Goal: Task Accomplishment & Management: Manage account settings

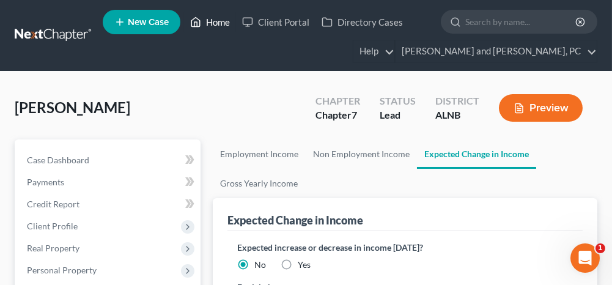
drag, startPoint x: 219, startPoint y: 21, endPoint x: 222, endPoint y: 59, distance: 38.0
click at [219, 21] on link "Home" at bounding box center [210, 22] width 52 height 22
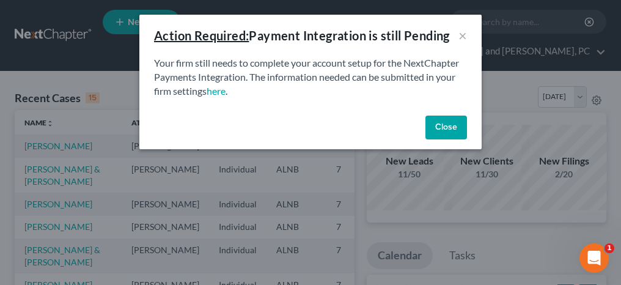
click at [447, 132] on button "Close" at bounding box center [446, 127] width 42 height 24
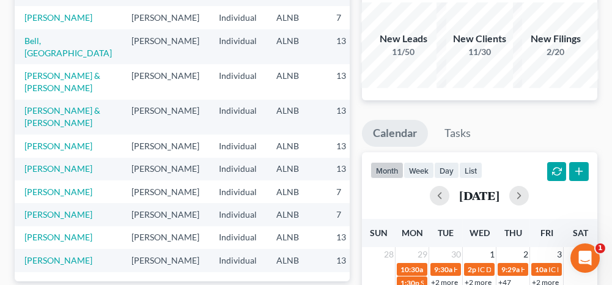
scroll to position [183, 0]
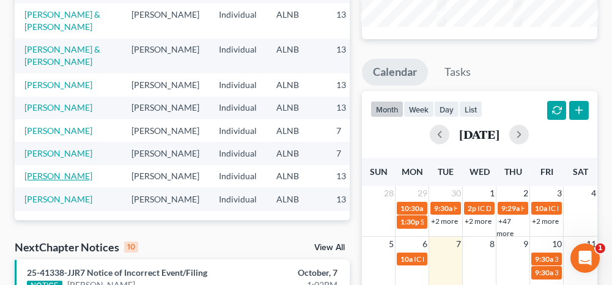
click at [42, 170] on link "[PERSON_NAME]" at bounding box center [58, 175] width 68 height 10
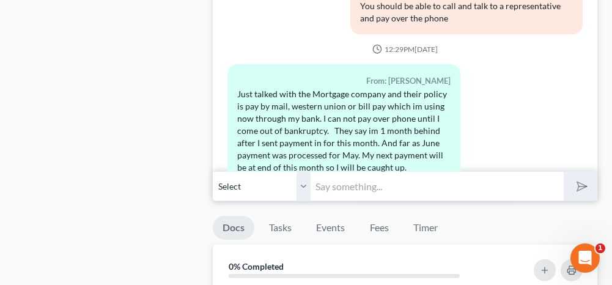
scroll to position [1466, 0]
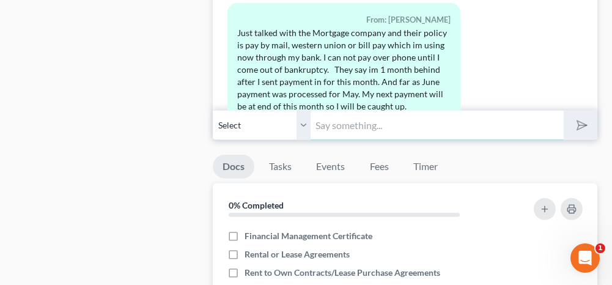
click at [389, 110] on input "text" at bounding box center [436, 125] width 252 height 30
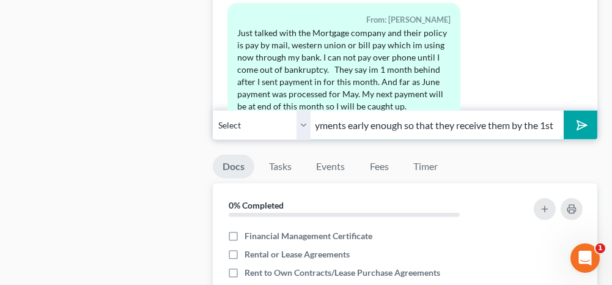
scroll to position [0, 448]
drag, startPoint x: 536, startPoint y: 116, endPoint x: 511, endPoint y: 118, distance: 25.7
click at [511, 118] on input "Yeah, that's the payment that is going to have to go into your bankruptcy payme…" at bounding box center [436, 125] width 252 height 30
type input "Yeah, that's the payment that is going to have to go into your bankruptcy payme…"
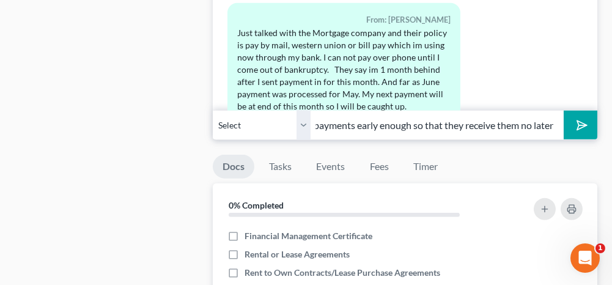
click at [592, 115] on button "submit" at bounding box center [580, 125] width 34 height 29
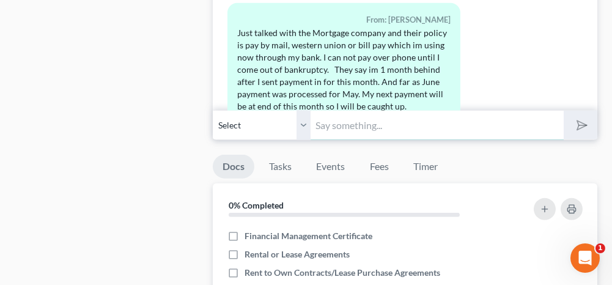
click at [401, 118] on input "text" at bounding box center [436, 125] width 252 height 30
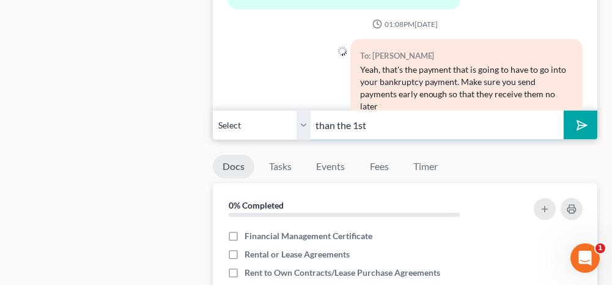
type input "than the 1st"
click at [574, 117] on icon "submit" at bounding box center [579, 125] width 17 height 17
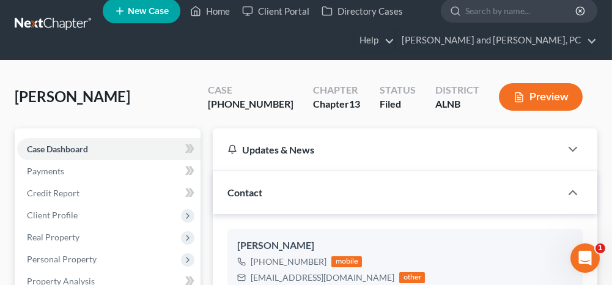
scroll to position [0, 0]
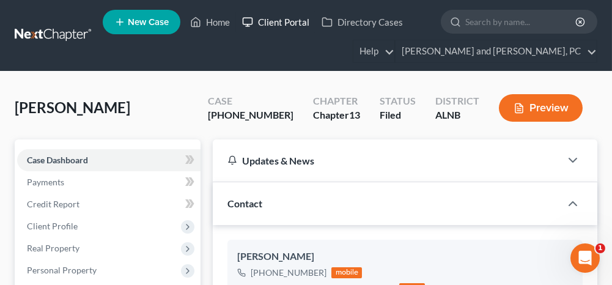
click at [277, 20] on link "Client Portal" at bounding box center [275, 22] width 79 height 22
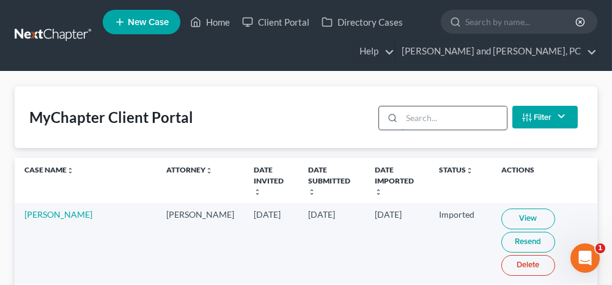
click at [438, 119] on input "search" at bounding box center [453, 117] width 104 height 23
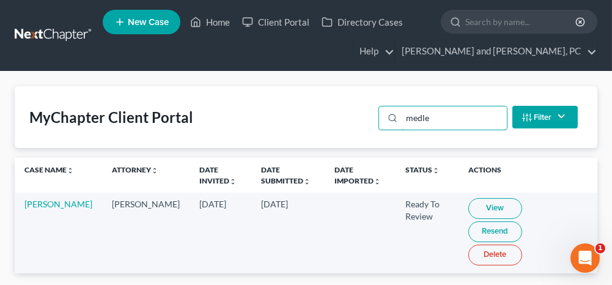
type input "medle"
click at [490, 209] on link "View" at bounding box center [495, 208] width 54 height 21
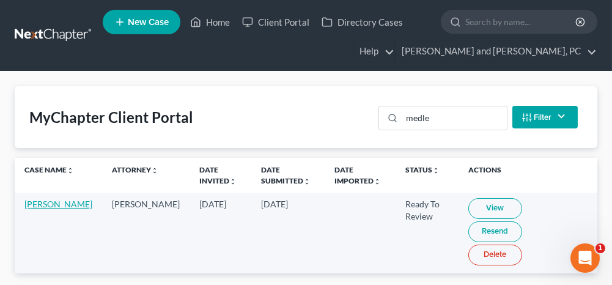
click at [34, 205] on link "[PERSON_NAME]" at bounding box center [58, 204] width 68 height 10
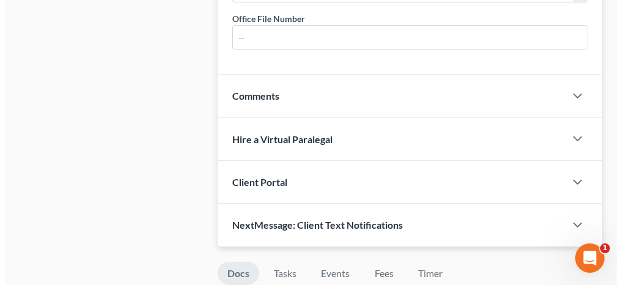
scroll to position [916, 0]
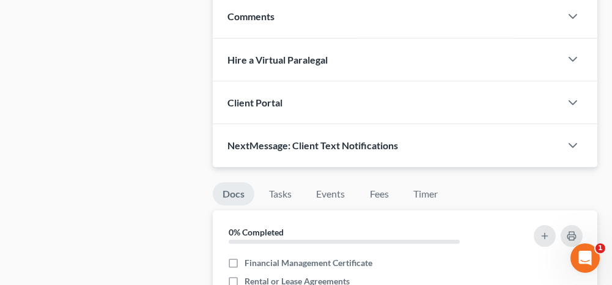
click at [301, 139] on span "NextMessage: Client Text Notifications" at bounding box center [312, 145] width 170 height 12
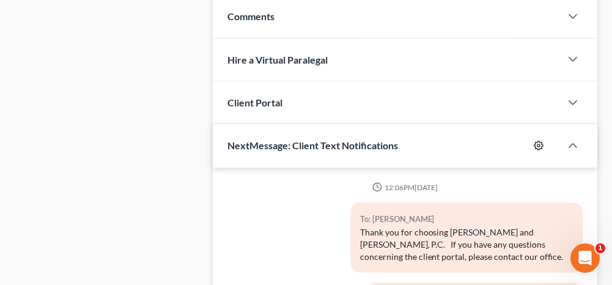
click at [539, 141] on icon "button" at bounding box center [538, 146] width 10 height 10
select select "1"
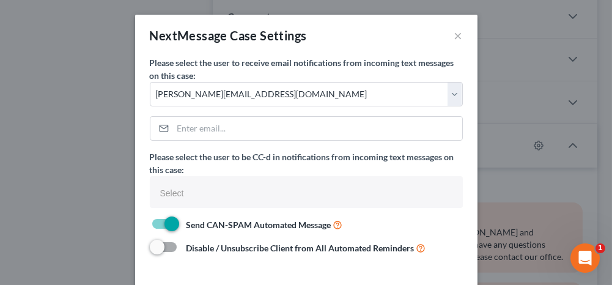
select select
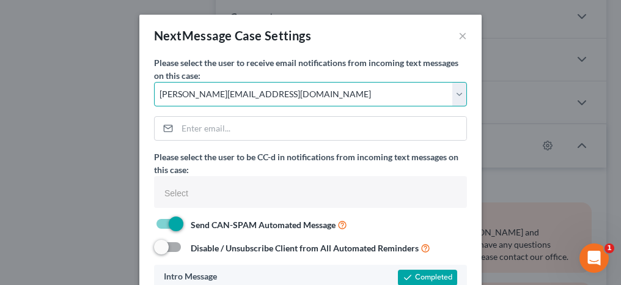
drag, startPoint x: 232, startPoint y: 95, endPoint x: 228, endPoint y: 105, distance: 10.7
click at [232, 95] on select "Select [PERSON_NAME][EMAIL_ADDRESS][DOMAIN_NAME] [PERSON_NAME][EMAIL_ADDRESS][D…" at bounding box center [310, 94] width 313 height 24
click at [154, 82] on select "Select [PERSON_NAME][EMAIL_ADDRESS][DOMAIN_NAME] [PERSON_NAME][EMAIL_ADDRESS][D…" at bounding box center [310, 94] width 313 height 24
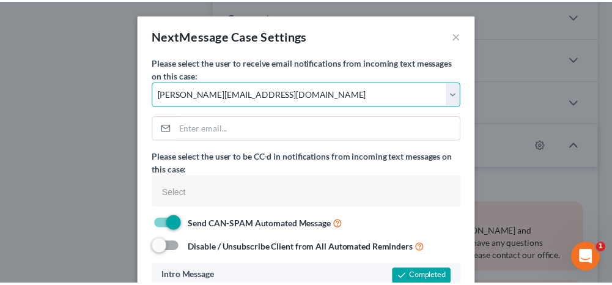
scroll to position [103, 0]
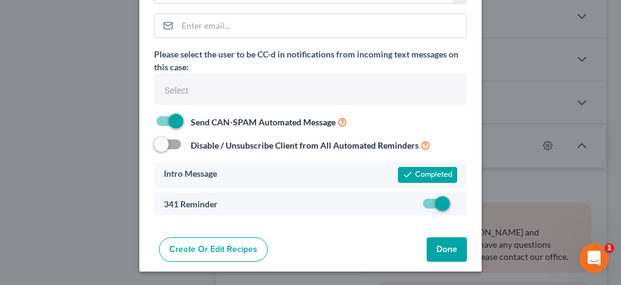
click at [437, 247] on button "Done" at bounding box center [446, 249] width 40 height 24
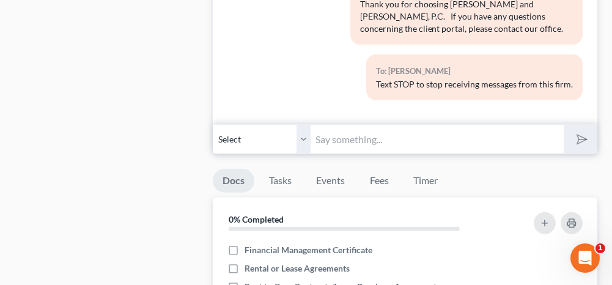
scroll to position [1161, 0]
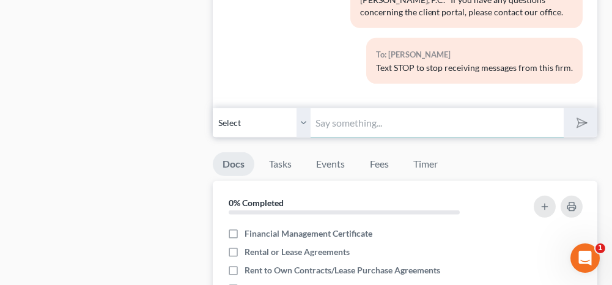
click at [392, 109] on input "text" at bounding box center [436, 123] width 252 height 30
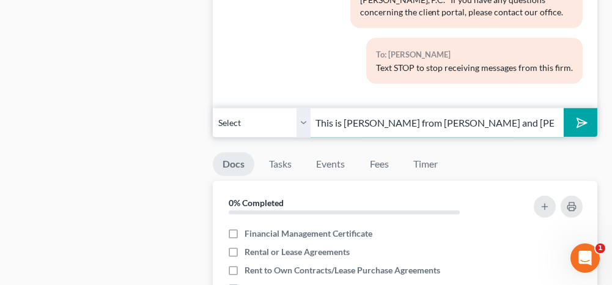
click at [481, 114] on input "This is [PERSON_NAME] from [PERSON_NAME] and [PERSON_NAME]. Please let me know …" at bounding box center [436, 123] width 252 height 30
type input "This is [PERSON_NAME] from [PERSON_NAME] and [PERSON_NAME]. The documents that …"
drag, startPoint x: 299, startPoint y: 112, endPoint x: 300, endPoint y: 130, distance: 17.2
click at [299, 112] on select "Select [PHONE_NUMBER] - [PERSON_NAME] [PHONE_NUMBER] - [GEOGRAPHIC_DATA][PERSON…" at bounding box center [262, 123] width 98 height 30
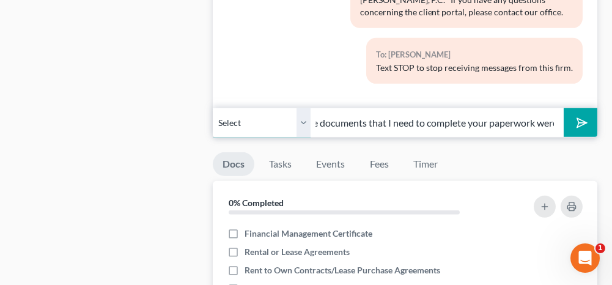
click at [213, 108] on select "Select [PHONE_NUMBER] - [PERSON_NAME] [PHONE_NUMBER] - [GEOGRAPHIC_DATA][PERSON…" at bounding box center [262, 123] width 98 height 30
click at [572, 114] on icon "submit" at bounding box center [579, 122] width 17 height 17
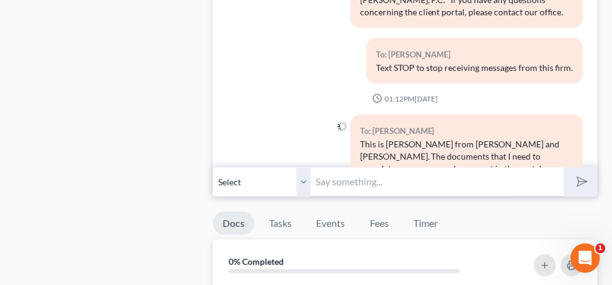
click at [418, 124] on div "To: [PERSON_NAME]" at bounding box center [466, 131] width 213 height 14
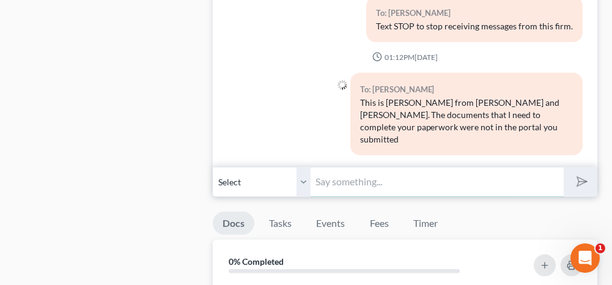
click at [396, 169] on input "text" at bounding box center [436, 182] width 252 height 30
type input "You can email them to me at [EMAIL_ADDRESS][DOMAIN_NAME]"
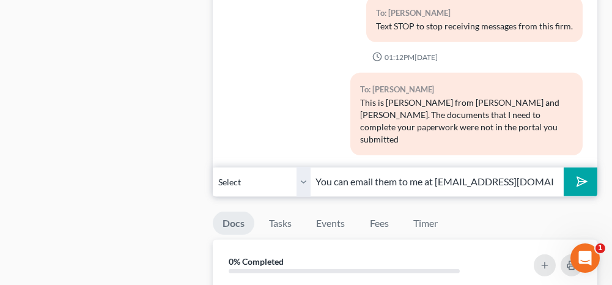
click at [576, 174] on polygon "submit" at bounding box center [579, 181] width 15 height 15
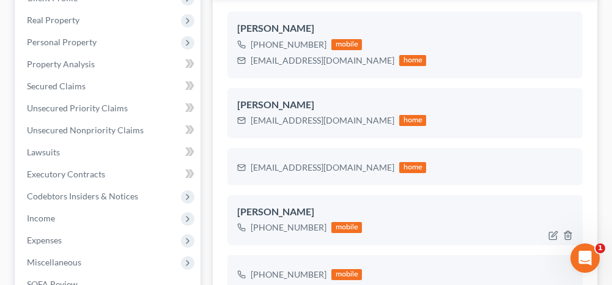
scroll to position [244, 0]
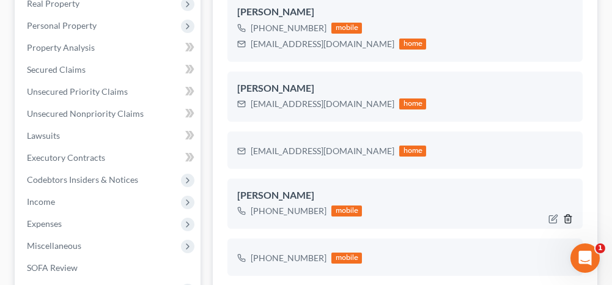
click at [567, 219] on icon "button" at bounding box center [568, 219] width 10 height 10
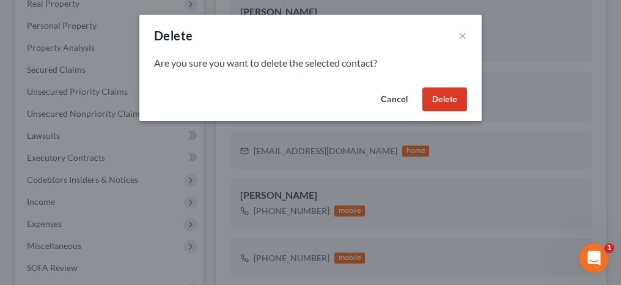
click at [444, 108] on button "Delete" at bounding box center [444, 99] width 45 height 24
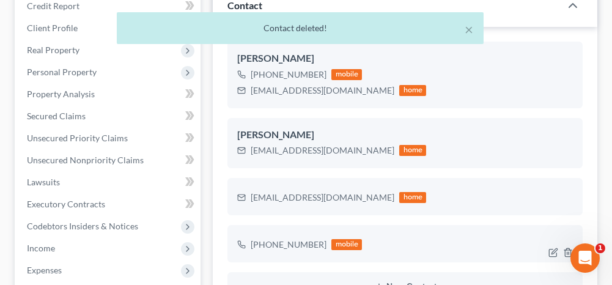
scroll to position [183, 0]
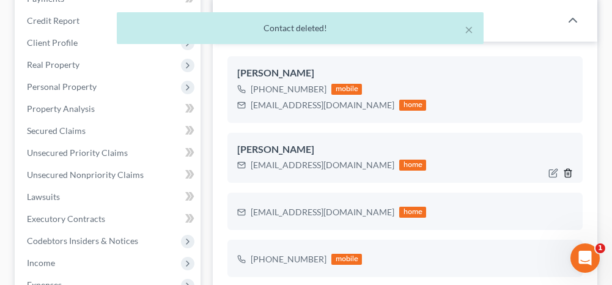
click at [568, 170] on icon "button" at bounding box center [568, 173] width 10 height 10
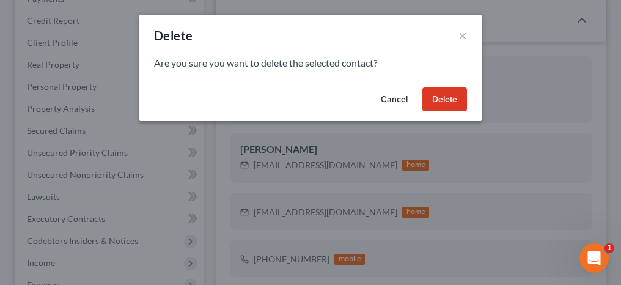
click at [435, 99] on button "Delete" at bounding box center [444, 99] width 45 height 24
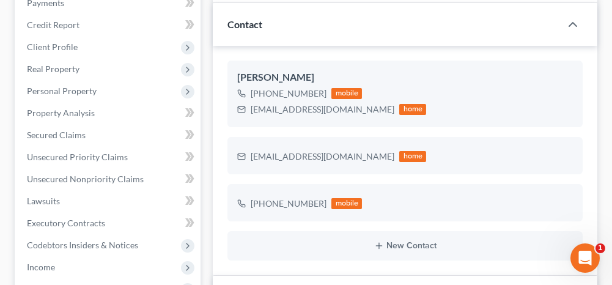
scroll to position [244, 0]
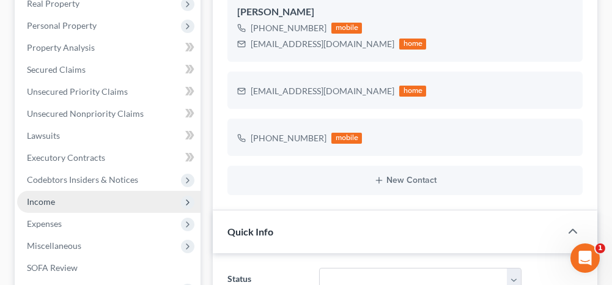
click at [64, 203] on span "Income" at bounding box center [108, 202] width 183 height 22
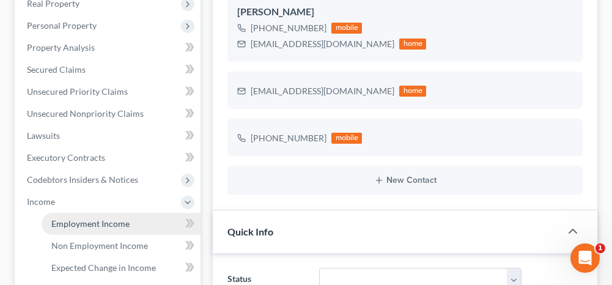
click at [89, 222] on span "Employment Income" at bounding box center [90, 223] width 78 height 10
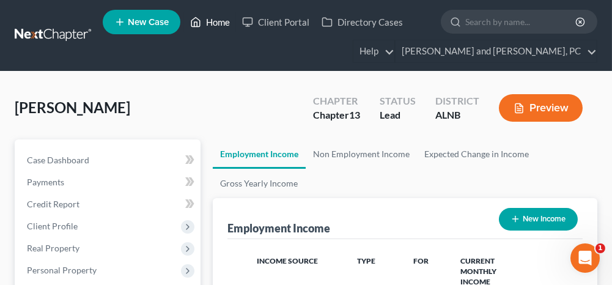
drag, startPoint x: 214, startPoint y: 29, endPoint x: 211, endPoint y: 44, distance: 15.6
click at [214, 29] on link "Home" at bounding box center [210, 22] width 52 height 22
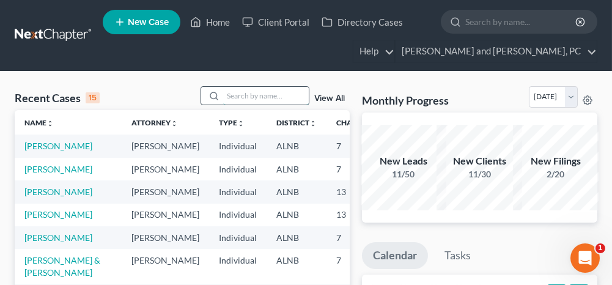
click at [256, 93] on input "search" at bounding box center [266, 96] width 86 height 18
type input "rina"
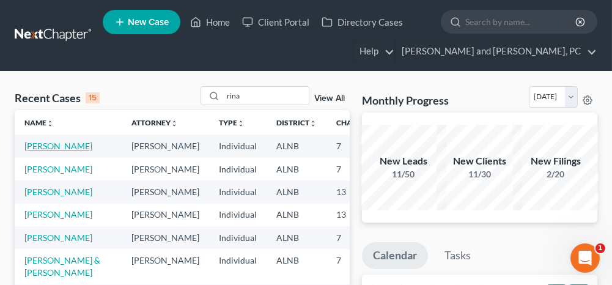
click at [28, 145] on link "[PERSON_NAME]" at bounding box center [58, 146] width 68 height 10
select select "6"
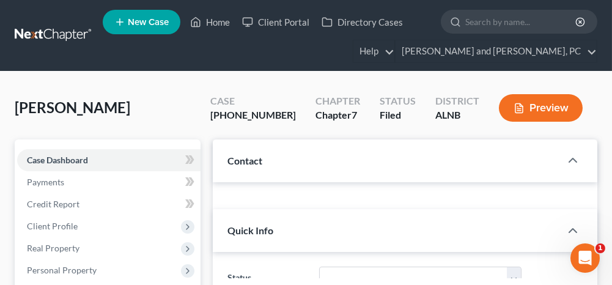
select select "0"
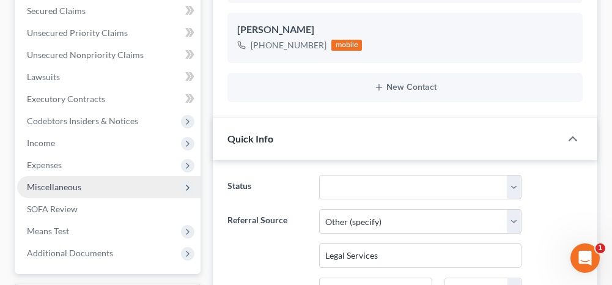
scroll to position [305, 0]
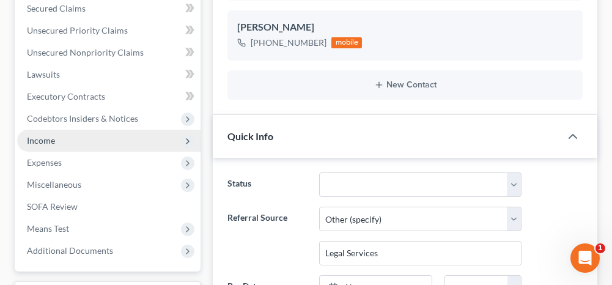
click at [75, 132] on span "Income" at bounding box center [108, 141] width 183 height 22
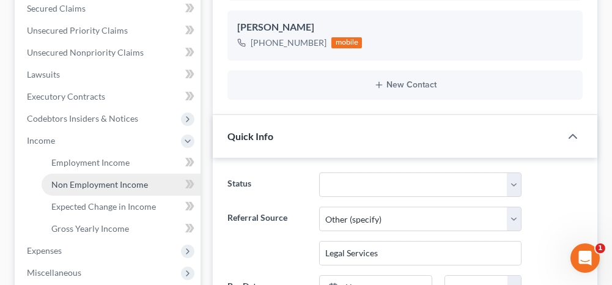
click at [78, 183] on span "Non Employment Income" at bounding box center [99, 184] width 97 height 10
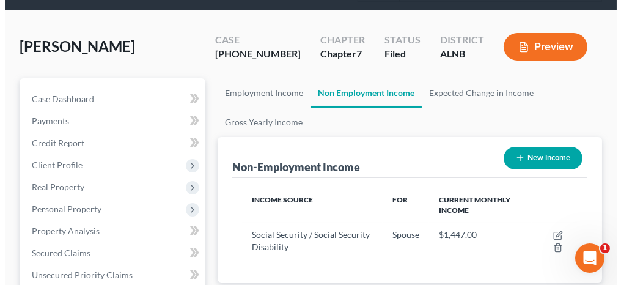
scroll to position [122, 0]
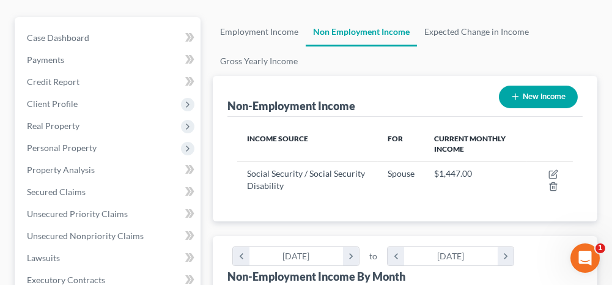
click at [547, 100] on button "New Income" at bounding box center [538, 97] width 79 height 23
select select "0"
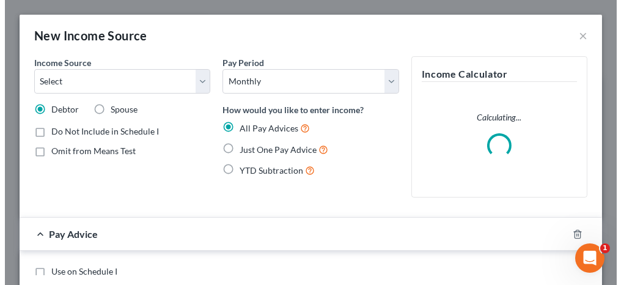
scroll to position [170, 365]
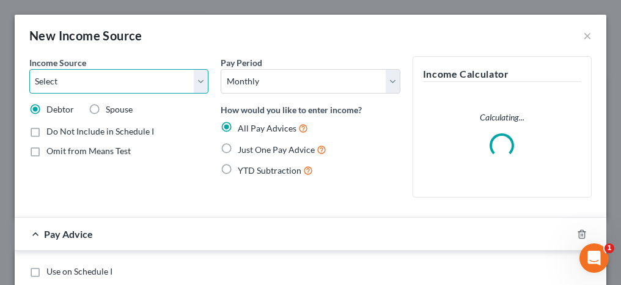
click at [123, 89] on select "Select Unemployment Disability (from employer) Pension Retirement Social Securi…" at bounding box center [118, 81] width 179 height 24
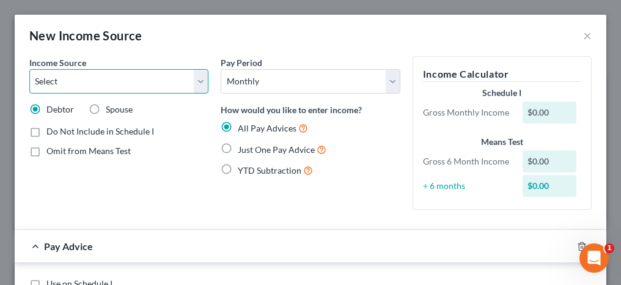
scroll to position [61, 0]
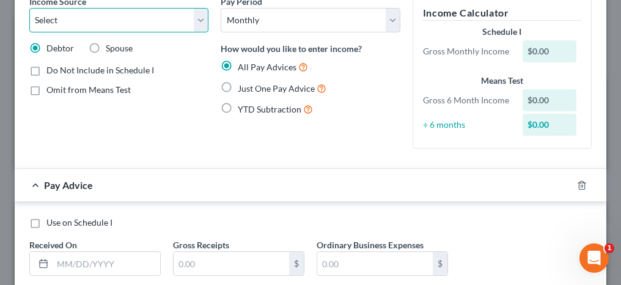
drag, startPoint x: 112, startPoint y: 16, endPoint x: 104, endPoint y: 29, distance: 14.8
click at [112, 16] on select "Select Unemployment Disability (from employer) Pension Retirement Social Securi…" at bounding box center [118, 20] width 179 height 24
select select "13"
click at [29, 8] on select "Select Unemployment Disability (from employer) Pension Retirement Social Securi…" at bounding box center [118, 20] width 179 height 24
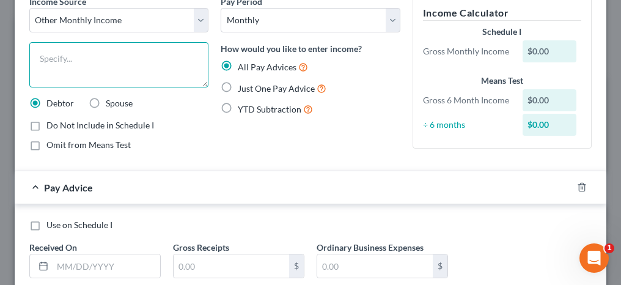
click at [81, 56] on textarea at bounding box center [118, 64] width 179 height 45
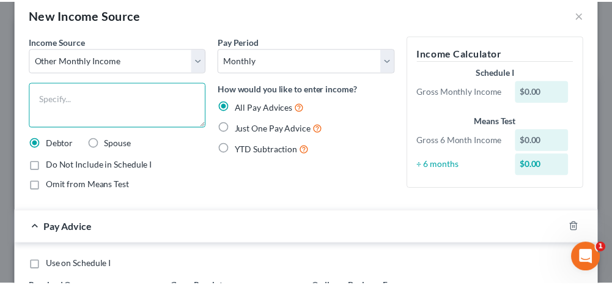
scroll to position [0, 0]
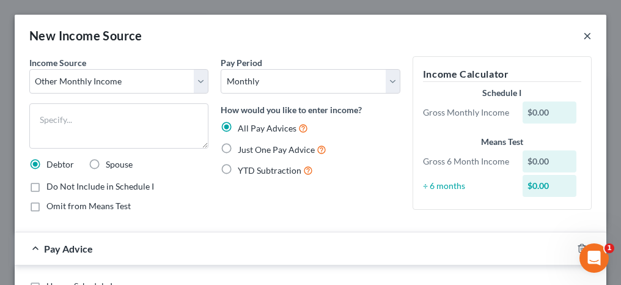
click at [583, 32] on button "×" at bounding box center [587, 35] width 9 height 15
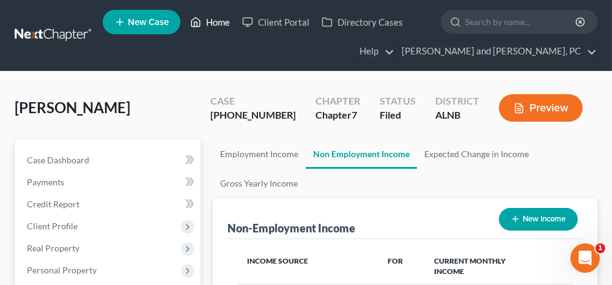
drag, startPoint x: 224, startPoint y: 23, endPoint x: 220, endPoint y: 36, distance: 13.9
click at [224, 23] on link "Home" at bounding box center [210, 22] width 52 height 22
